Goal: Information Seeking & Learning: Learn about a topic

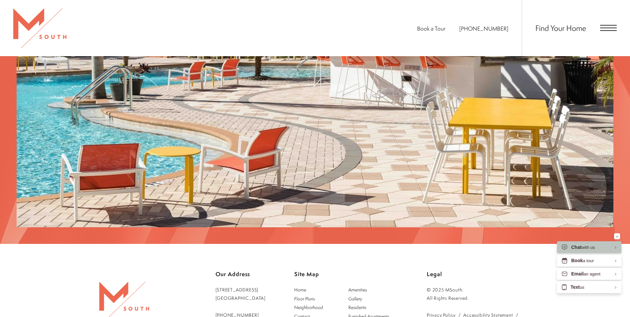
scroll to position [1261, 0]
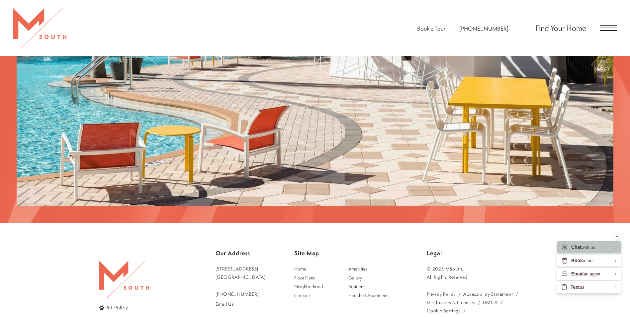
click at [617, 26] on div "Book a Tour 813-570-8014 Find Your Home" at bounding box center [315, 28] width 630 height 56
click at [614, 26] on span "Open Menu" at bounding box center [608, 28] width 17 height 6
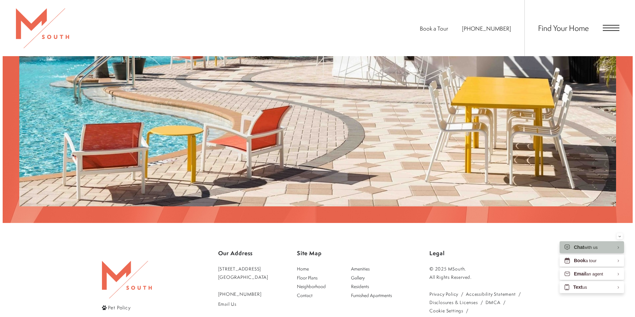
scroll to position [0, 0]
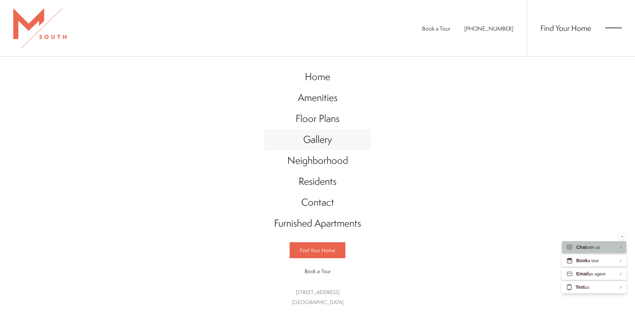
click at [316, 143] on span "Gallery" at bounding box center [317, 139] width 29 height 14
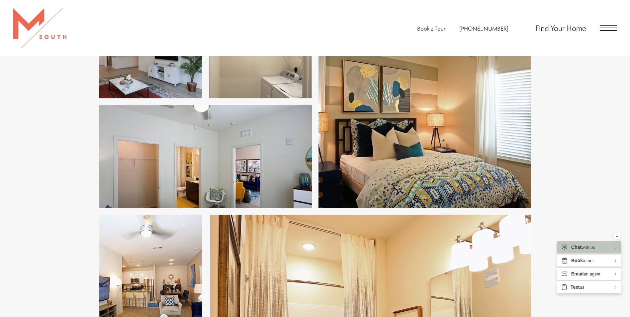
scroll to position [763, 0]
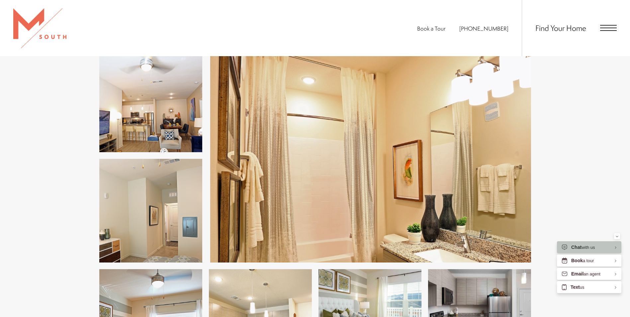
click at [599, 29] on div "Find Your Home" at bounding box center [568, 28] width 95 height 56
click at [606, 28] on span "Open Menu" at bounding box center [608, 28] width 17 height 1
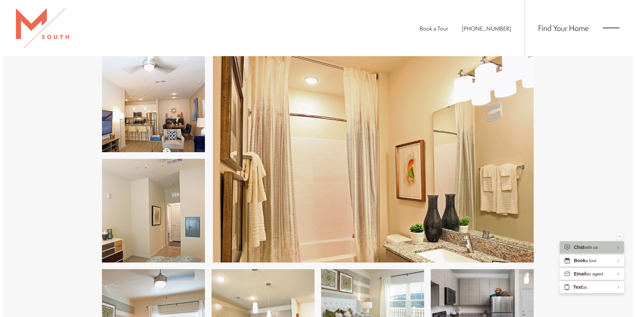
scroll to position [0, 0]
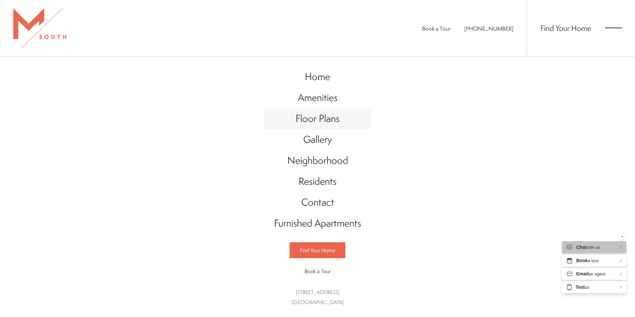
click at [316, 122] on span "Floor Plans" at bounding box center [317, 119] width 44 height 14
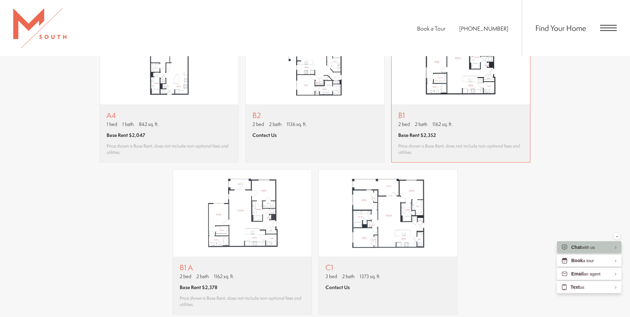
scroll to position [730, 0]
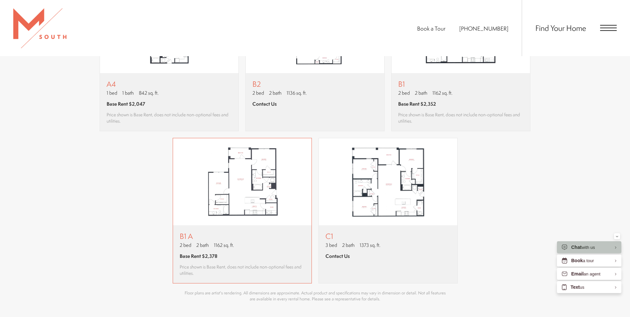
click at [189, 258] on span "Base Rent $2,378" at bounding box center [199, 255] width 38 height 7
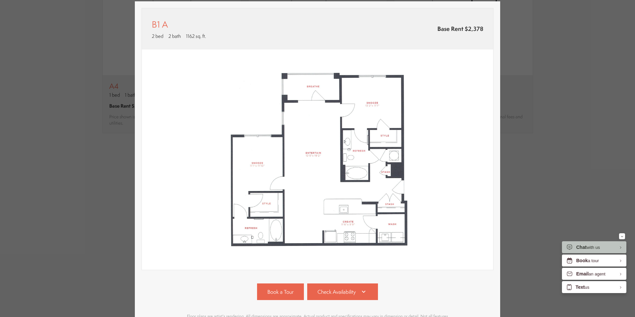
scroll to position [78, 0]
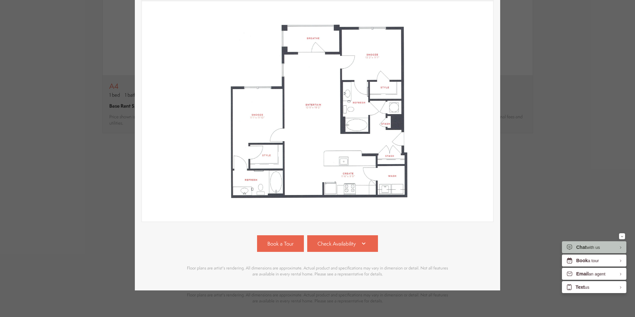
click at [376, 238] on div "Book a Tour Check Availability" at bounding box center [317, 243] width 352 height 17
click at [367, 239] on link "Check Availability" at bounding box center [342, 243] width 71 height 17
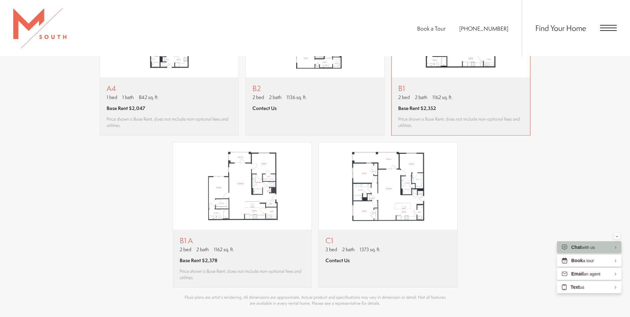
scroll to position [664, 0]
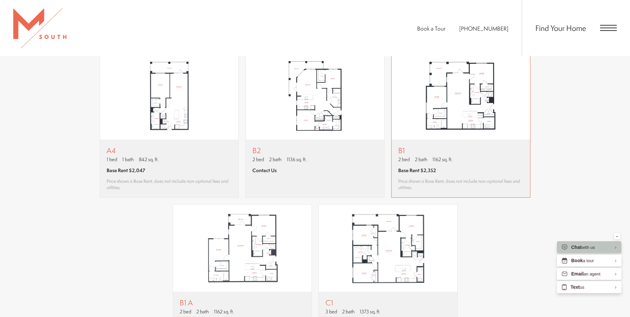
click at [481, 149] on p "B1" at bounding box center [460, 150] width 125 height 8
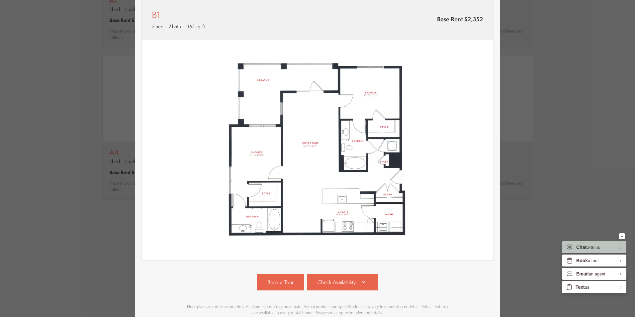
scroll to position [78, 0]
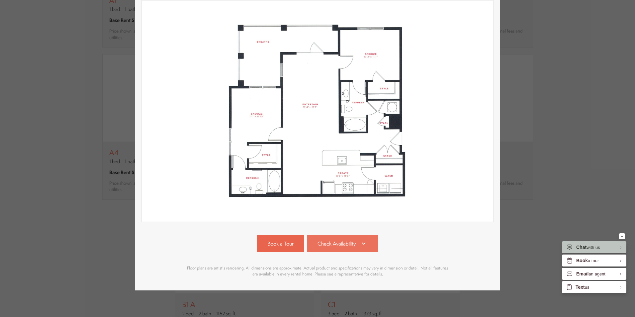
click at [334, 241] on span "Check Availability" at bounding box center [336, 244] width 38 height 8
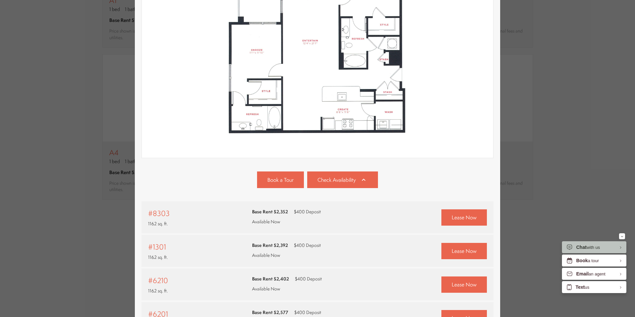
scroll to position [258, 0]
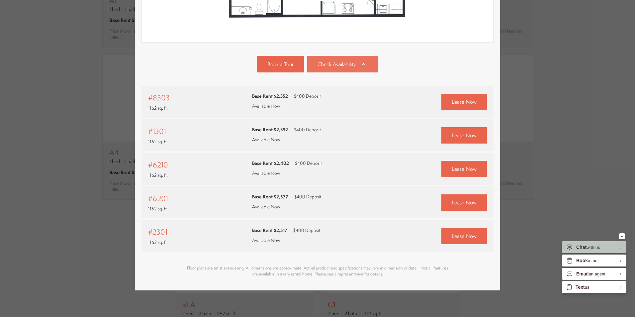
click at [345, 60] on span "Check Availability" at bounding box center [336, 64] width 38 height 8
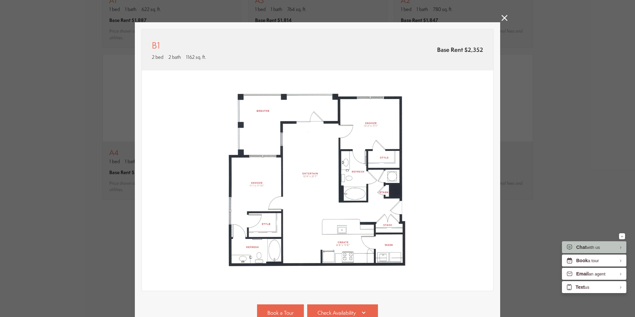
scroll to position [0, 0]
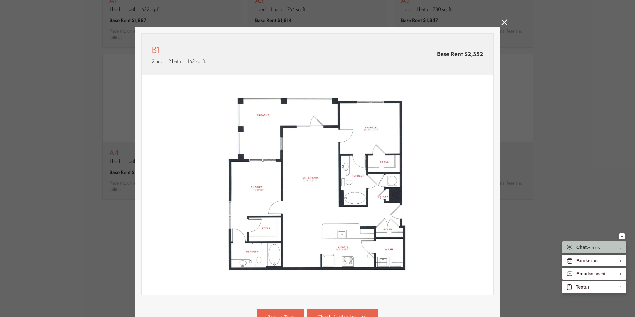
click at [501, 25] on icon at bounding box center [504, 22] width 6 height 6
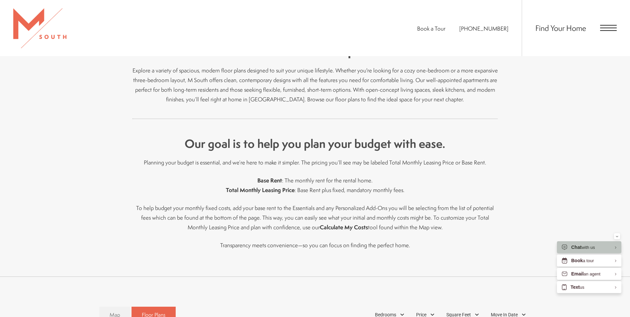
scroll to position [133, 0]
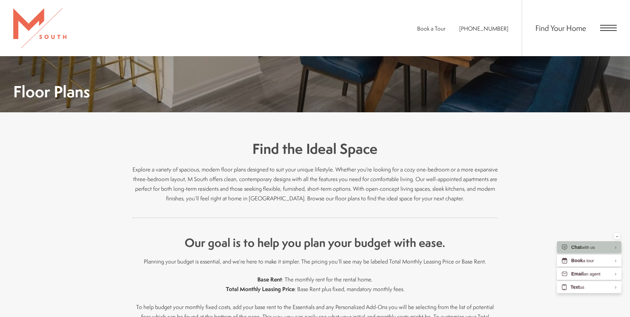
click at [607, 19] on div "Find Your Home" at bounding box center [568, 28] width 95 height 56
click at [606, 23] on div "Find Your Home" at bounding box center [568, 28] width 95 height 56
click at [577, 28] on span "Find Your Home" at bounding box center [560, 28] width 51 height 11
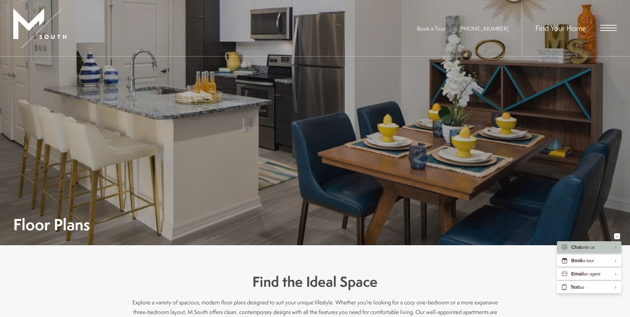
click at [607, 26] on span "Open Menu" at bounding box center [608, 28] width 17 height 6
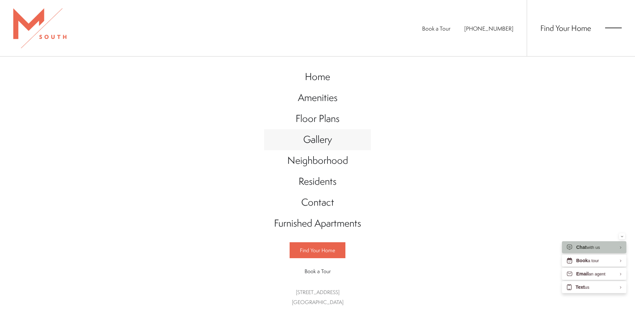
click at [327, 133] on span "Gallery" at bounding box center [317, 139] width 29 height 14
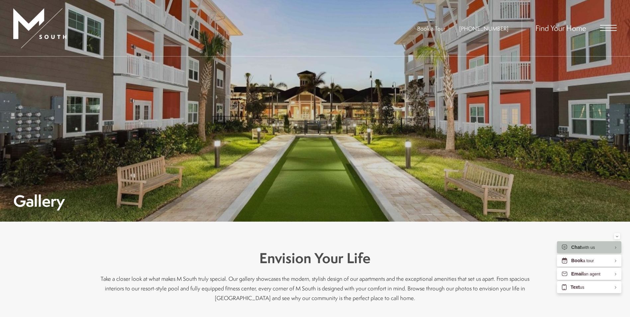
scroll to position [22, 0]
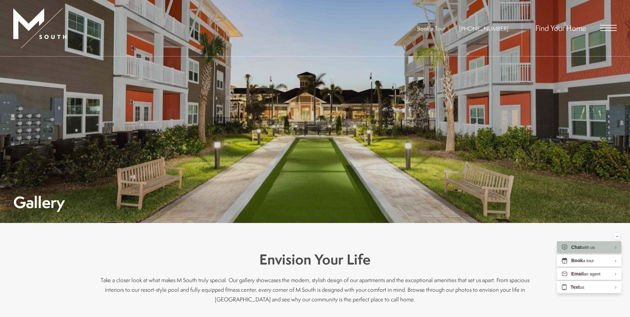
click at [604, 27] on span "Open Menu" at bounding box center [608, 28] width 17 height 6
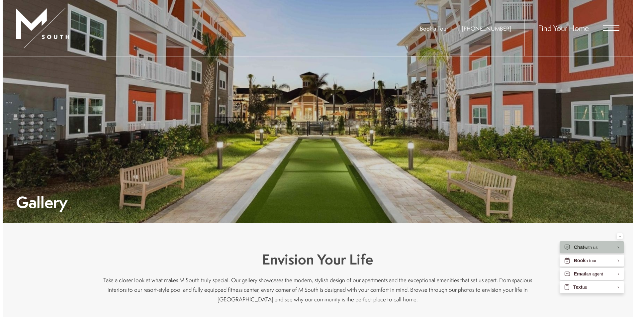
scroll to position [0, 0]
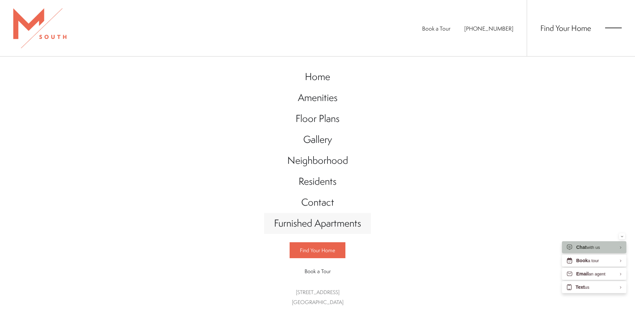
click at [354, 221] on span "Furnished Apartments" at bounding box center [317, 223] width 87 height 14
click at [335, 99] on span "Amenities" at bounding box center [317, 98] width 39 height 14
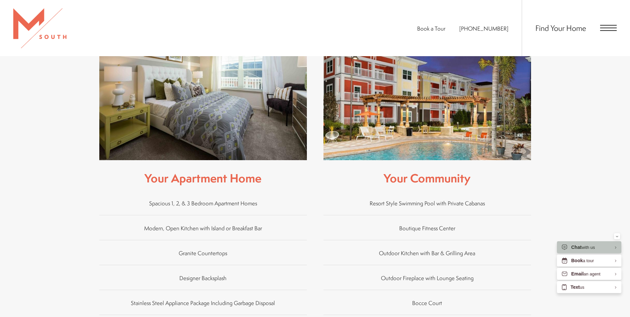
scroll to position [431, 0]
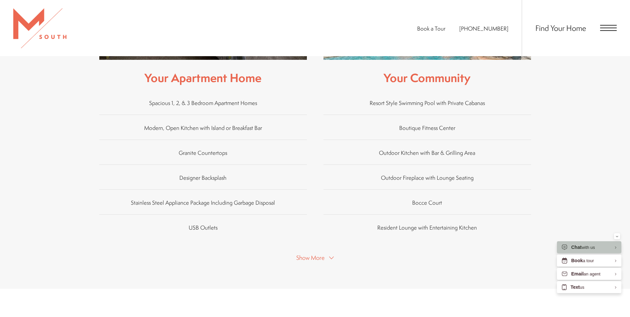
click at [317, 253] on span "Show More" at bounding box center [310, 257] width 28 height 8
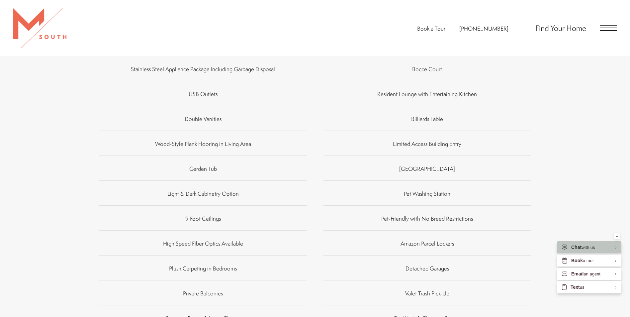
scroll to position [564, 0]
click at [429, 116] on span "Billiards Table" at bounding box center [427, 120] width 32 height 8
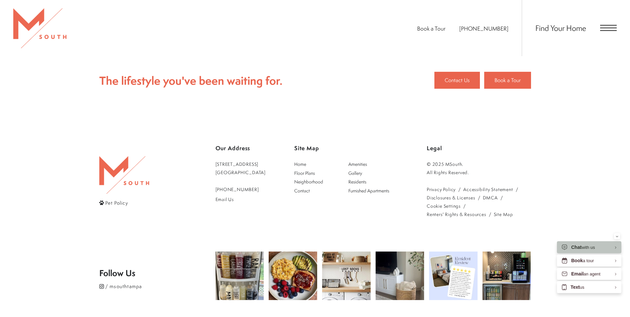
scroll to position [1050, 0]
